Goal: Transaction & Acquisition: Subscribe to service/newsletter

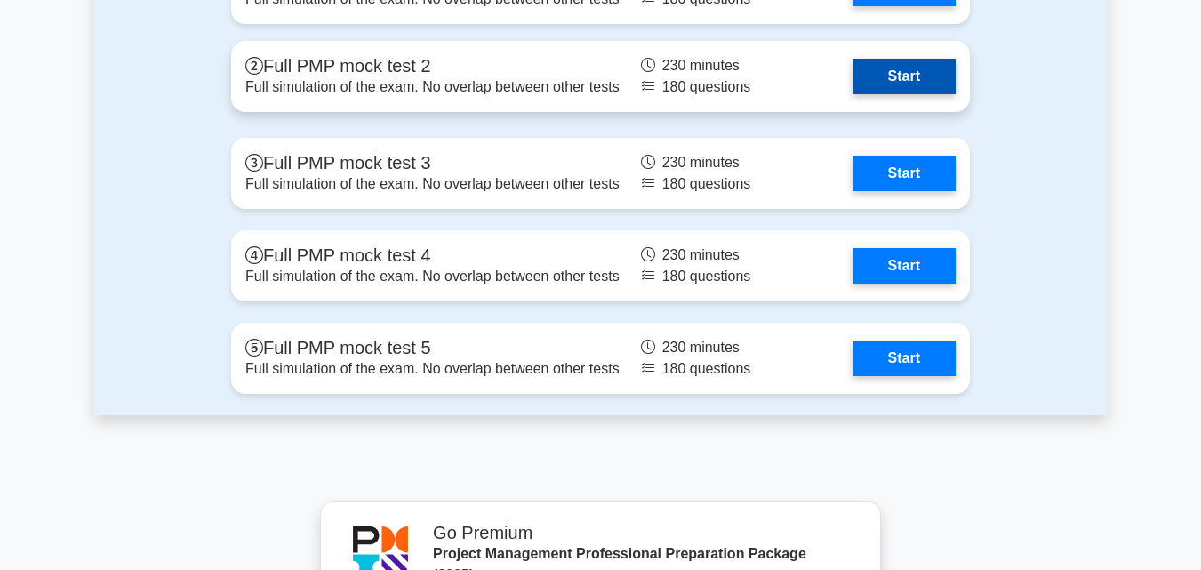
scroll to position [5234, 0]
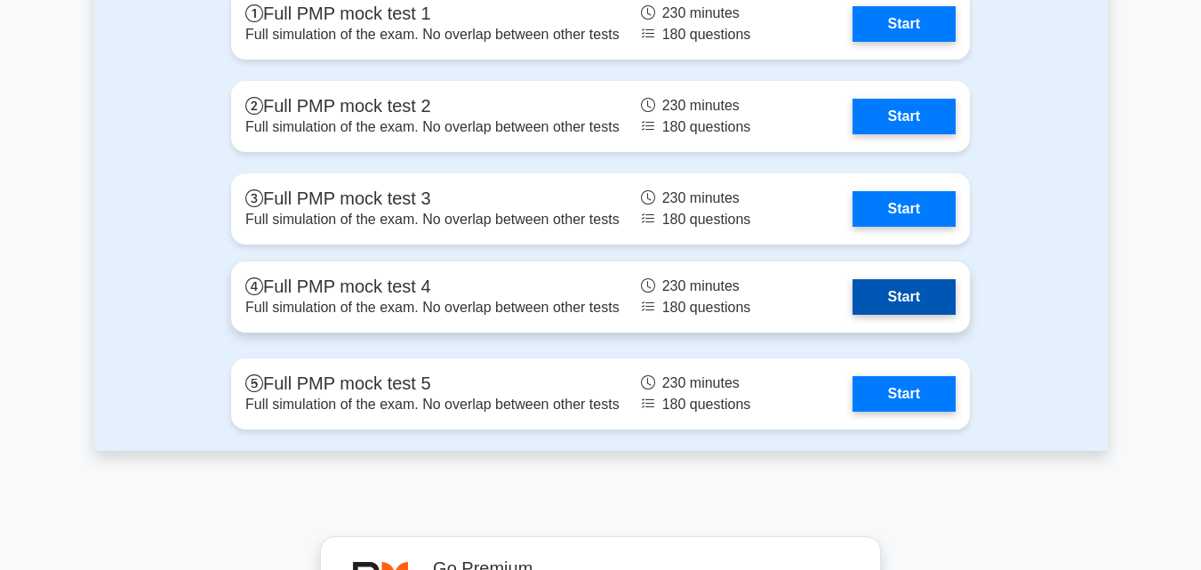
click at [933, 302] on link "Start" at bounding box center [903, 297] width 103 height 36
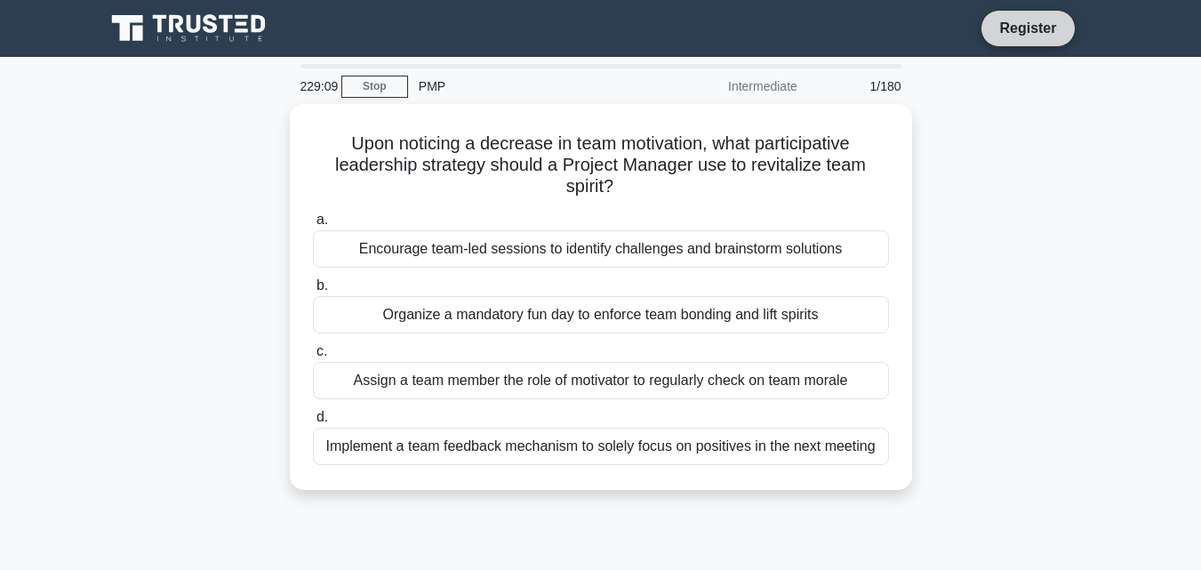
click at [1006, 29] on link "Register" at bounding box center [1027, 28] width 78 height 22
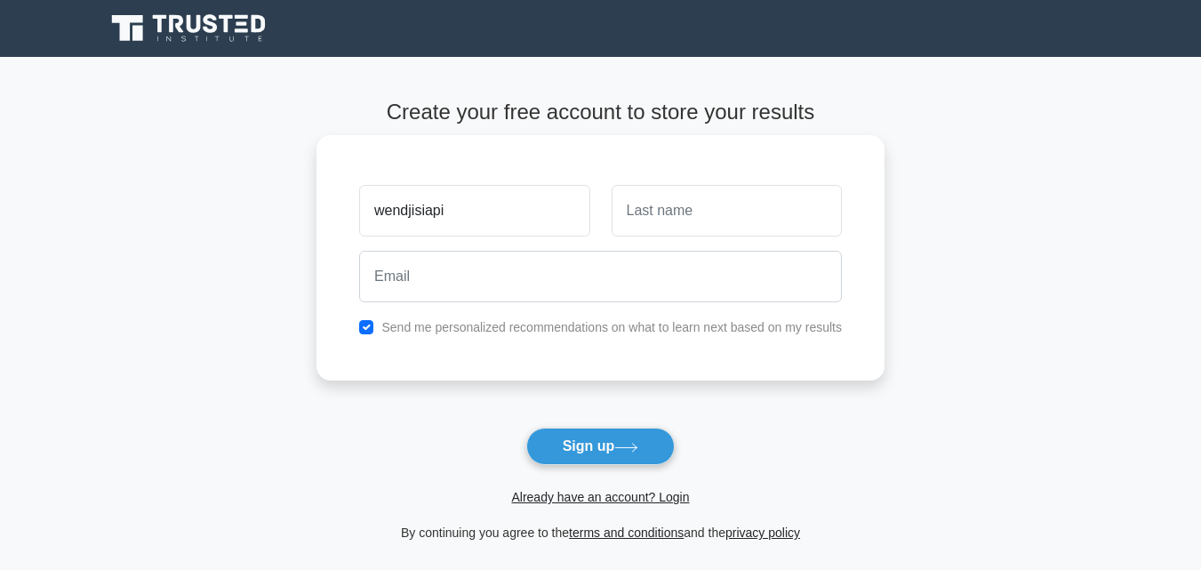
type input "wendjisiapi"
click at [649, 207] on input "text" at bounding box center [727, 211] width 230 height 52
type input "muharukua"
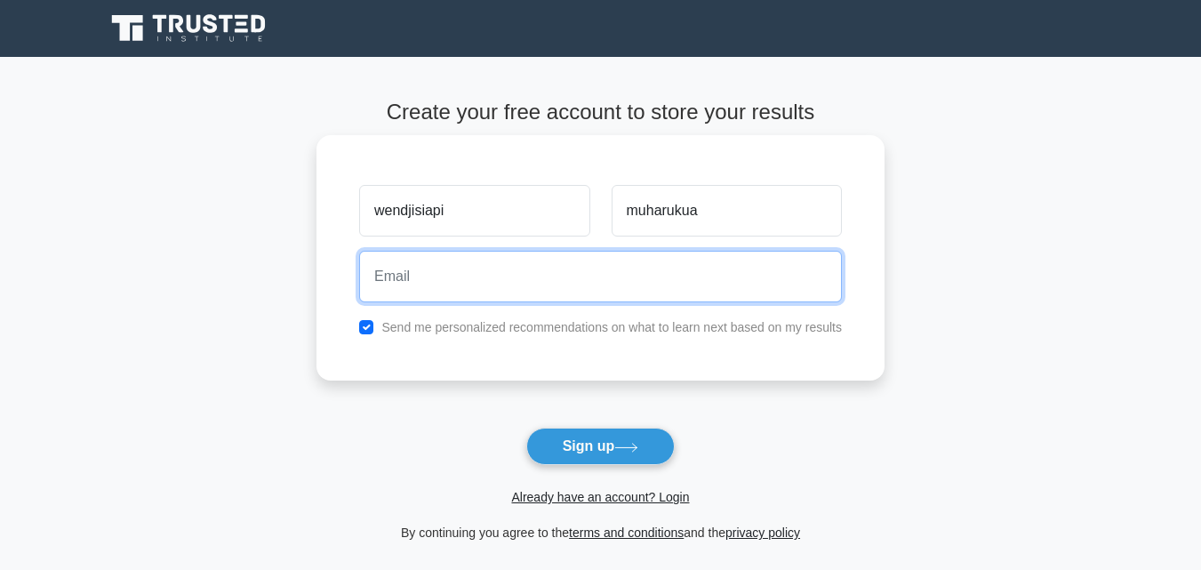
click at [575, 270] on input "email" at bounding box center [600, 277] width 483 height 52
type input "[EMAIL_ADDRESS][DOMAIN_NAME]"
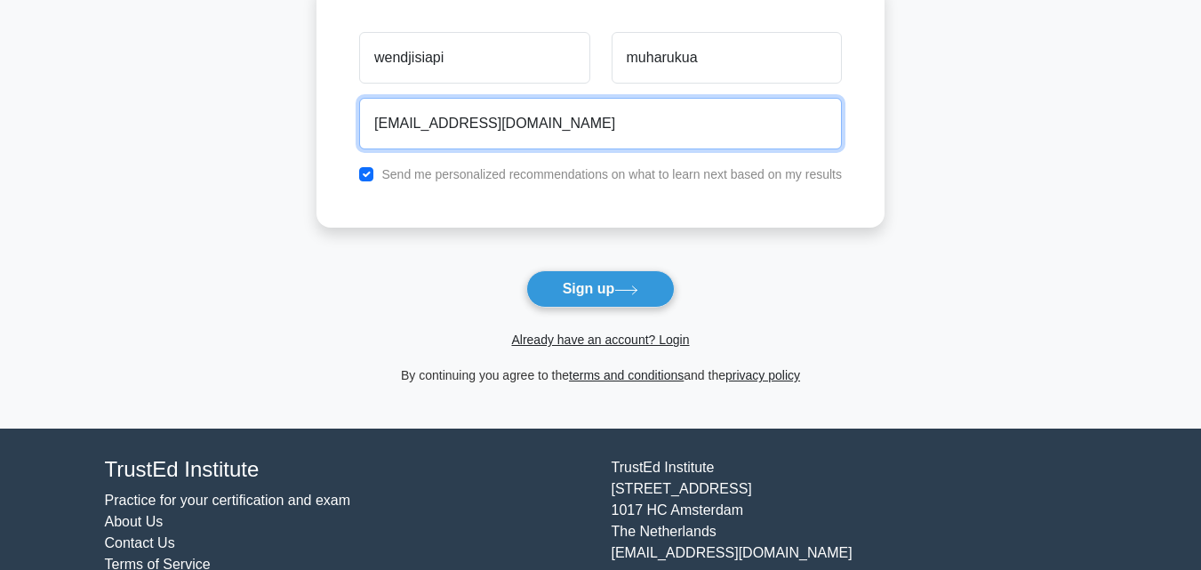
scroll to position [213, 0]
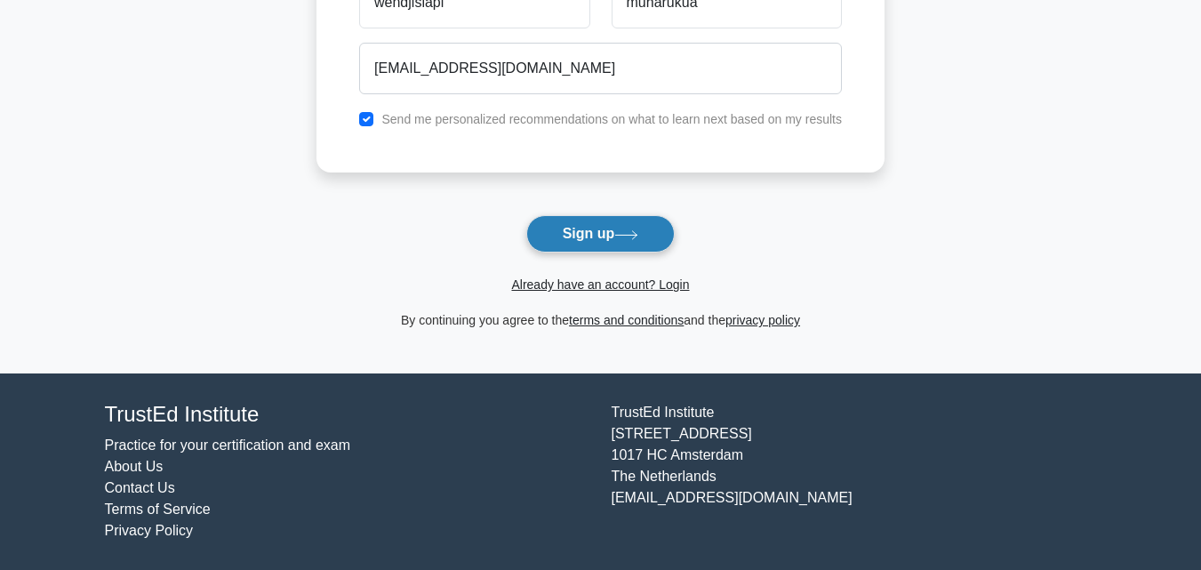
click at [659, 236] on button "Sign up" at bounding box center [600, 233] width 149 height 37
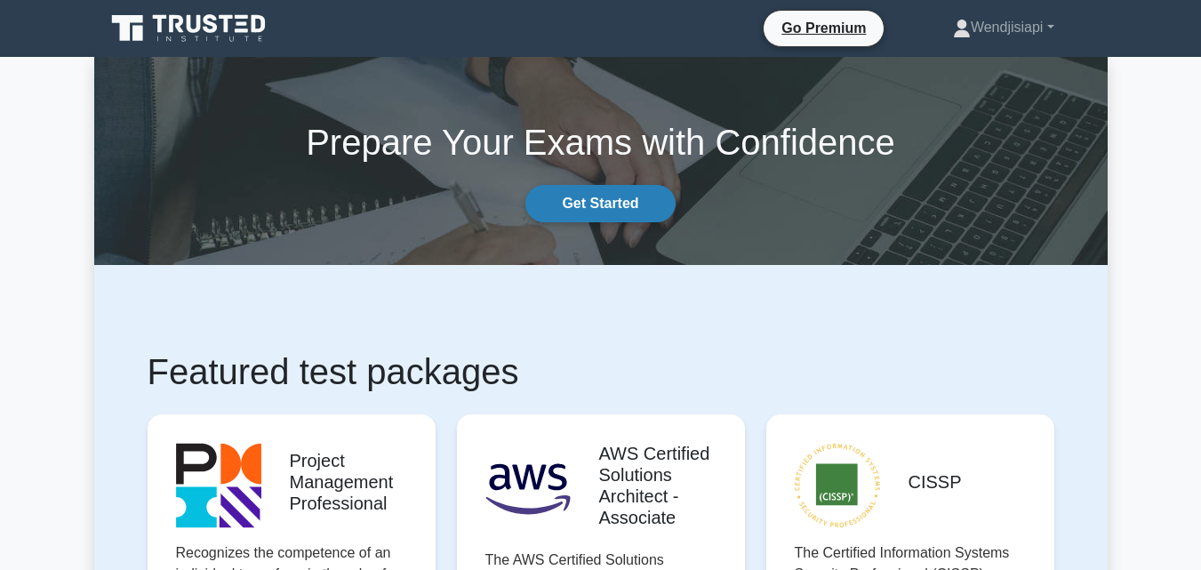
click at [628, 205] on link "Get Started" at bounding box center [599, 203] width 149 height 37
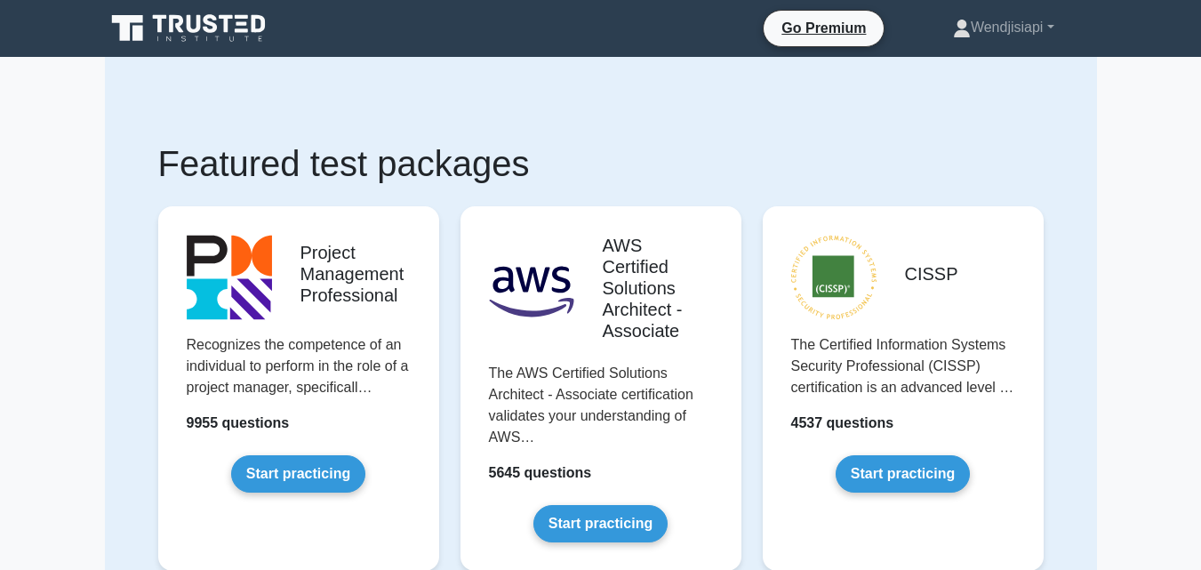
click at [822, 56] on nav "Go Premium [GEOGRAPHIC_DATA] Profile" at bounding box center [600, 28] width 1201 height 57
click at [822, 45] on li "Go Premium" at bounding box center [824, 28] width 122 height 37
click at [821, 19] on link "Go Premium" at bounding box center [824, 28] width 106 height 22
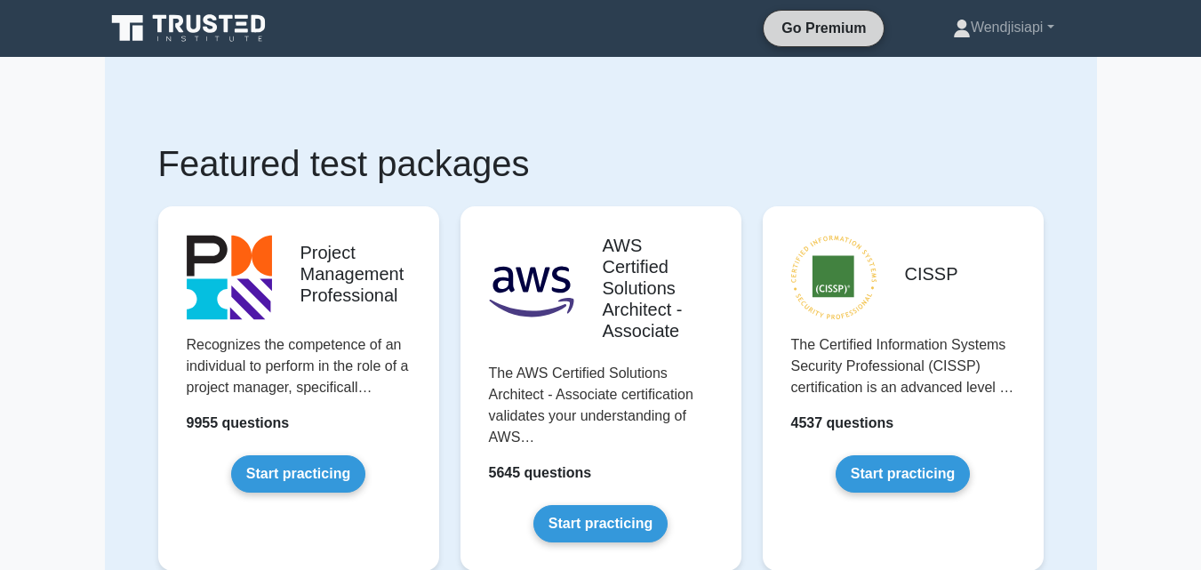
click at [821, 19] on link "Go Premium" at bounding box center [824, 28] width 106 height 22
